Goal: Navigation & Orientation: Find specific page/section

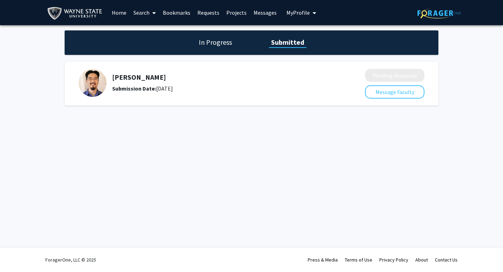
click at [123, 13] on link "Home" at bounding box center [119, 12] width 22 height 24
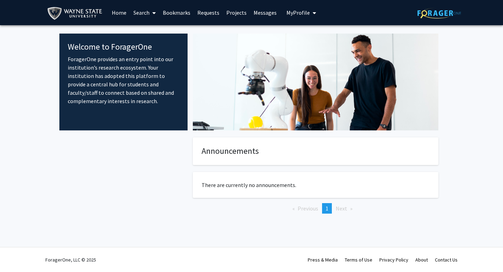
click at [212, 13] on link "Requests" at bounding box center [208, 12] width 29 height 24
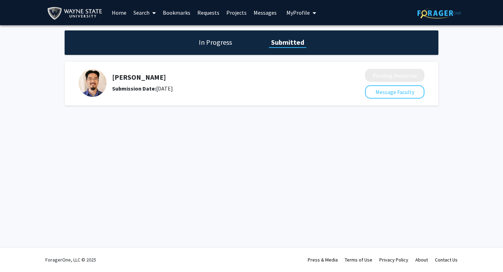
click at [261, 16] on link "Messages" at bounding box center [265, 12] width 30 height 24
